Goal: Task Accomplishment & Management: Use online tool/utility

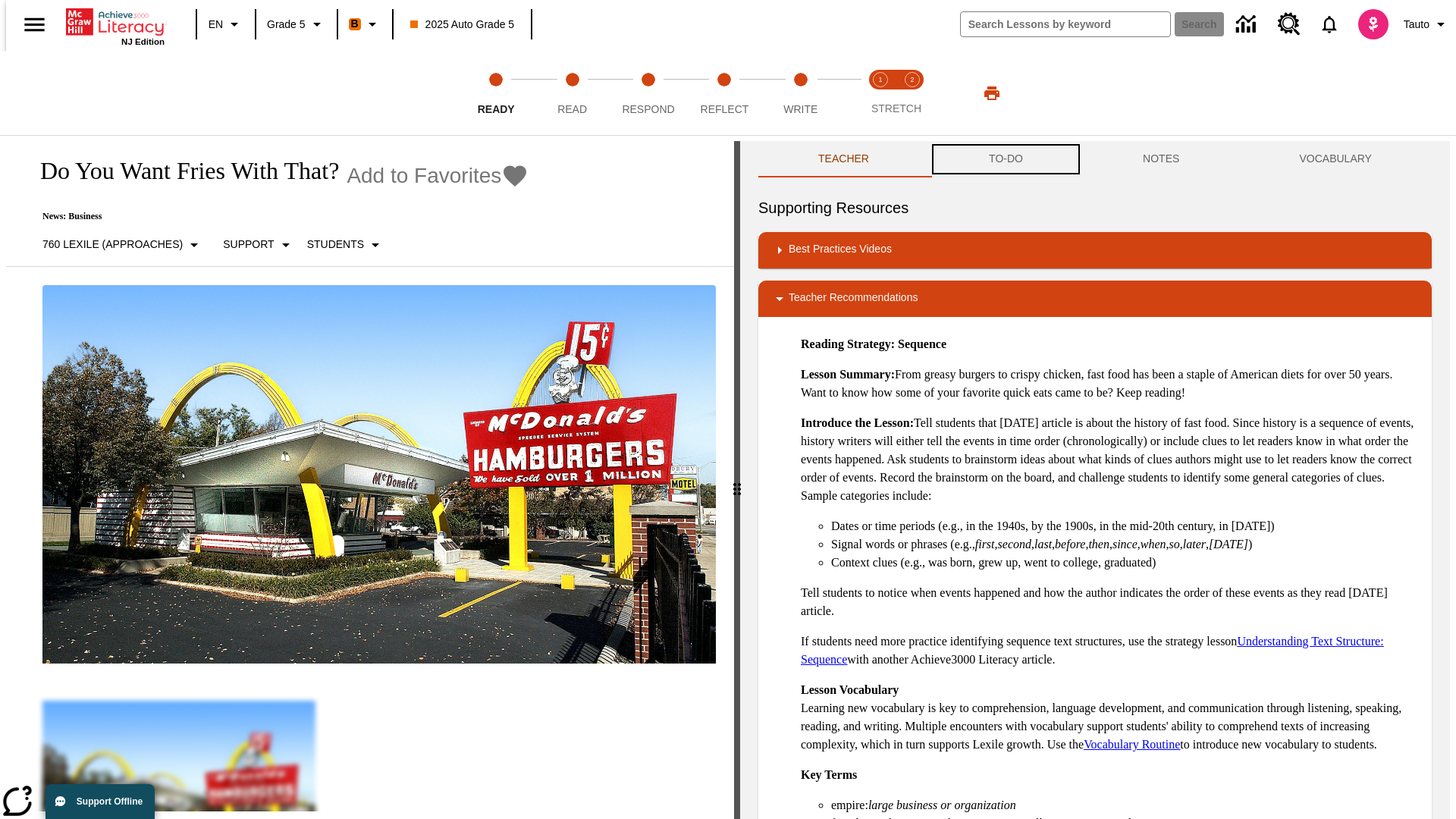
click at [1005, 159] on button "TO-DO" at bounding box center [1006, 159] width 154 height 36
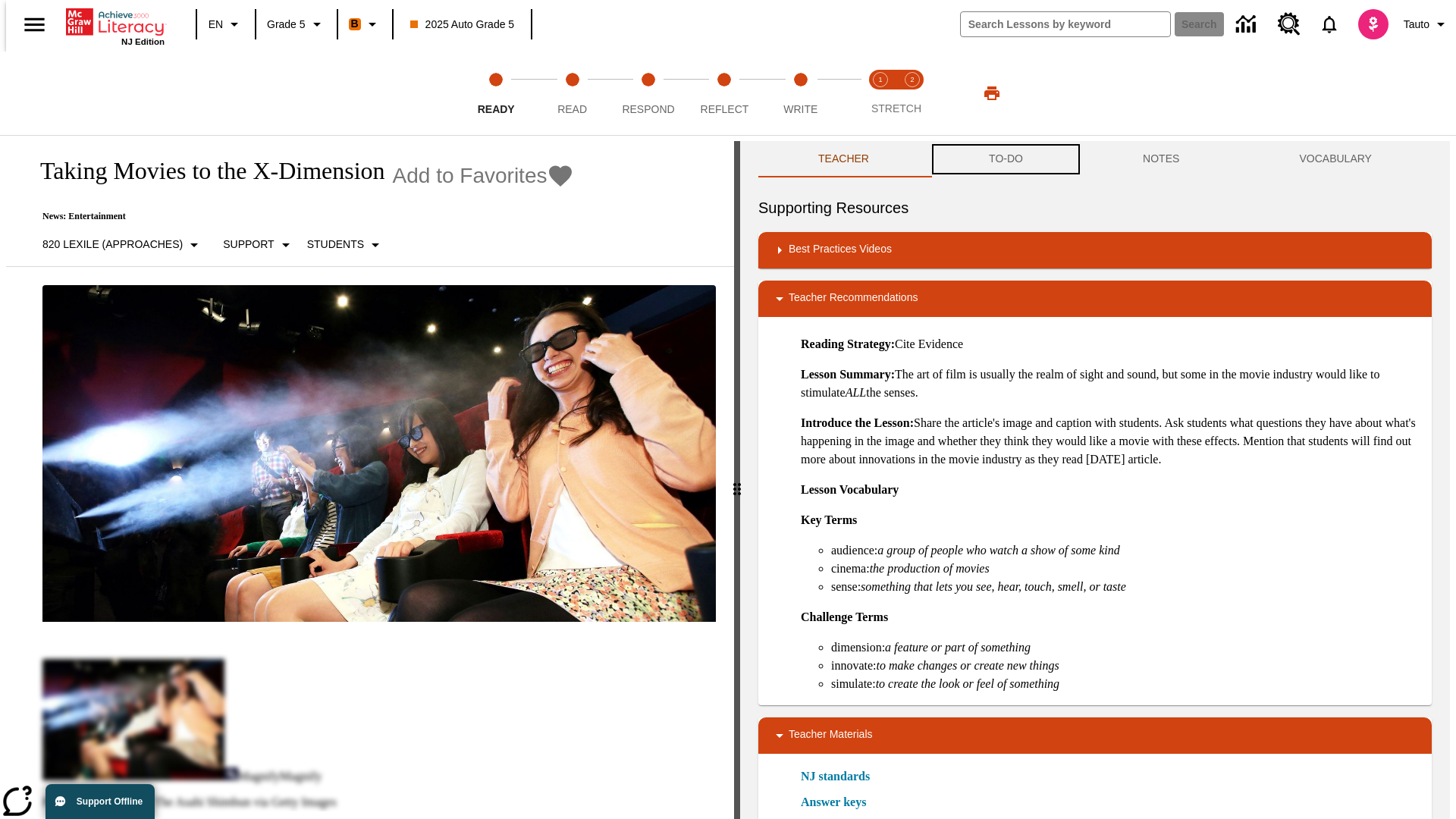
click at [1005, 159] on button "TO-DO" at bounding box center [1006, 159] width 154 height 36
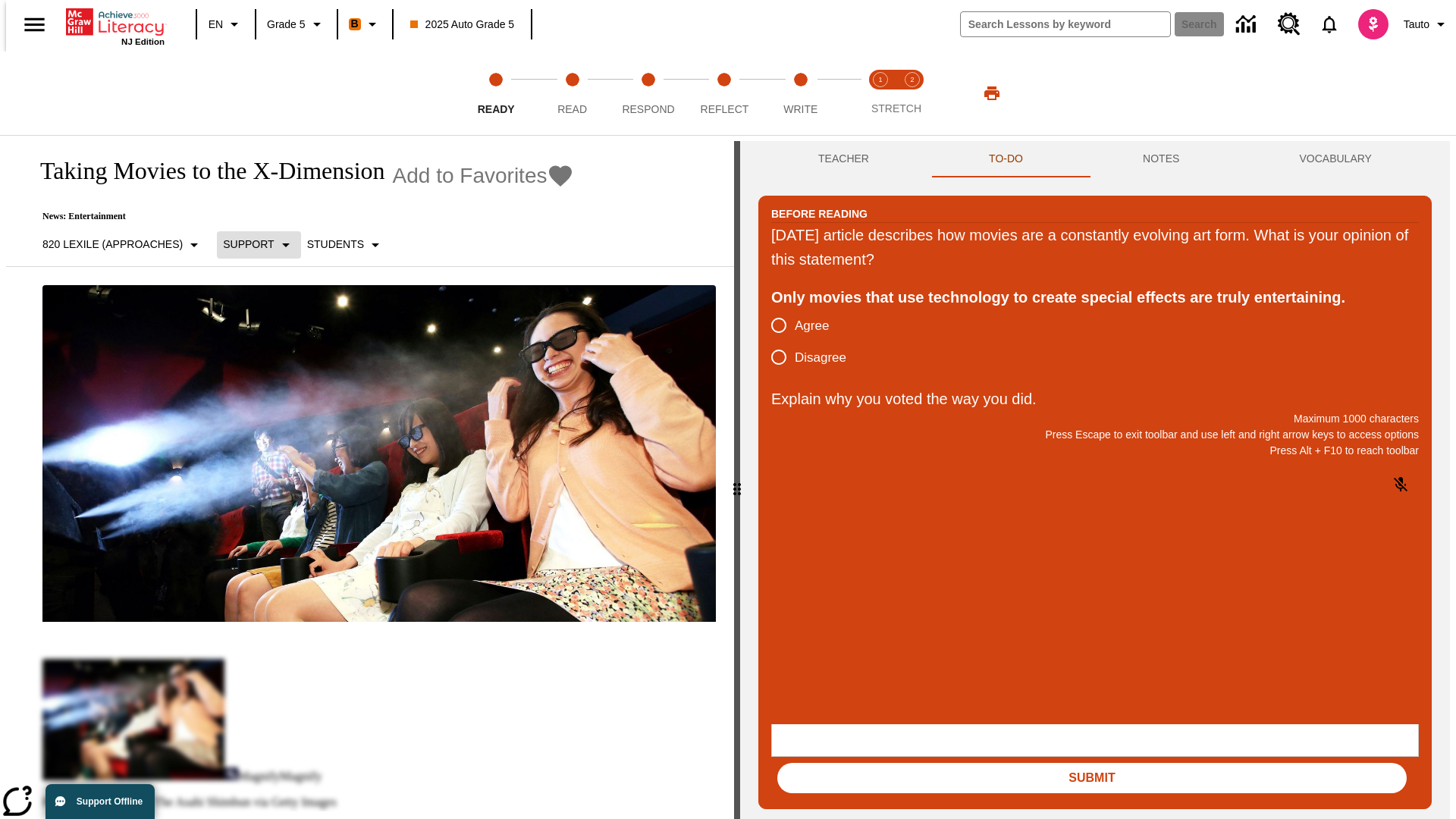
click at [251, 244] on p "Support" at bounding box center [249, 244] width 50 height 16
click at [267, 333] on p "Support" at bounding box center [268, 333] width 90 height 16
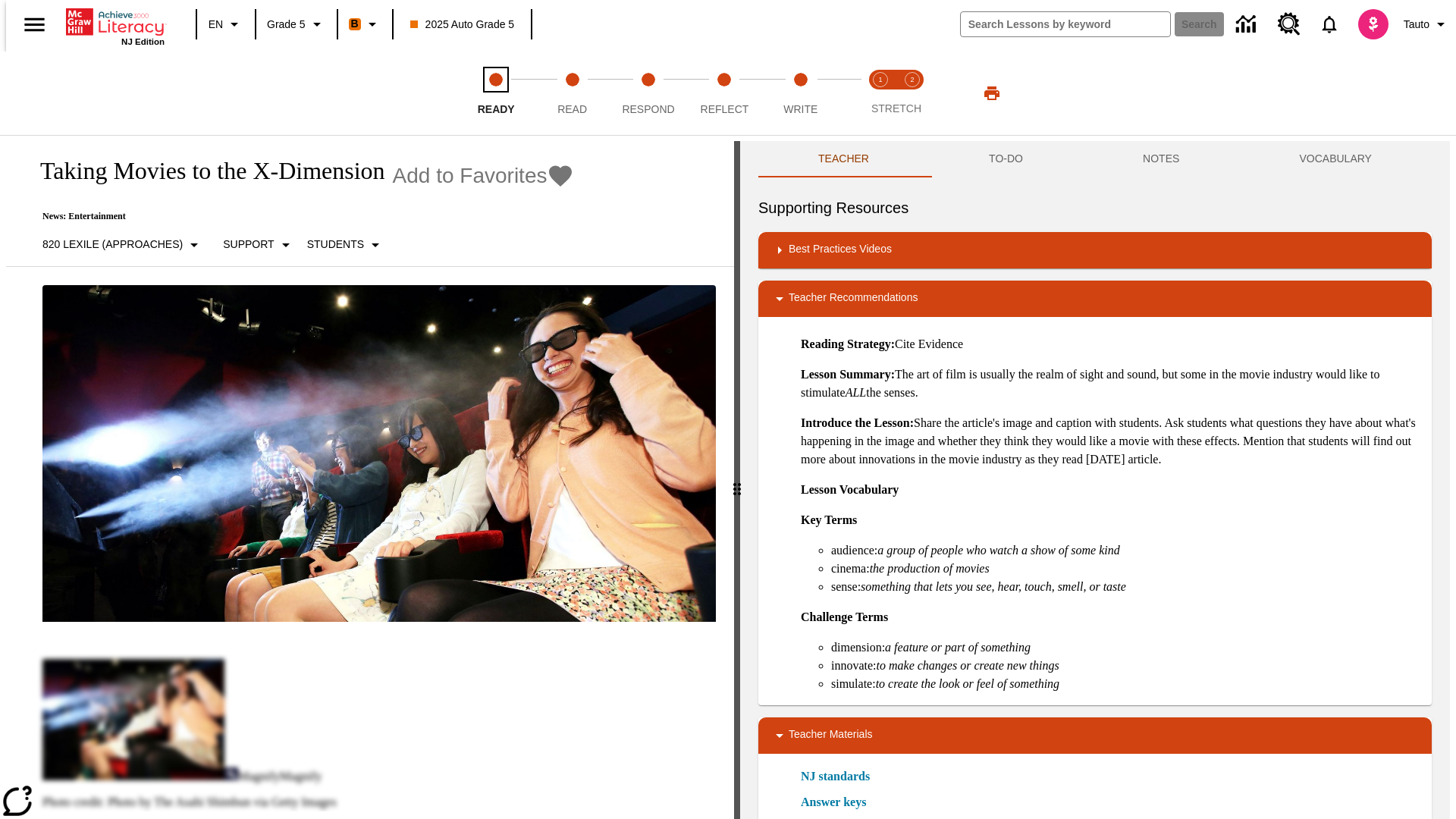
click at [496, 93] on span "Ready" at bounding box center [496, 103] width 37 height 27
click at [1005, 159] on button "TO-DO" at bounding box center [1006, 159] width 154 height 36
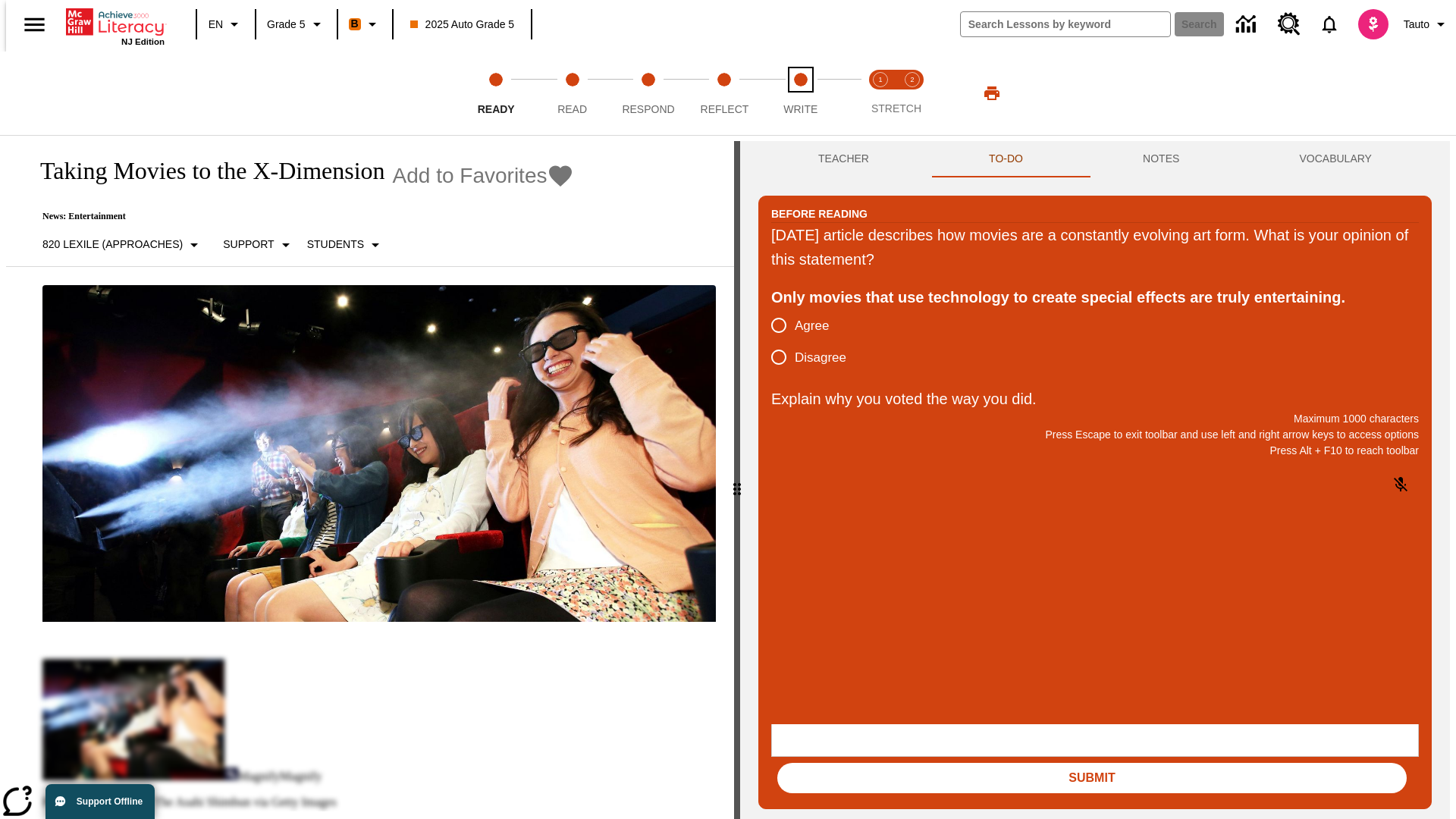
click at [800, 93] on span "Write" at bounding box center [800, 103] width 35 height 27
